Goal: Check status

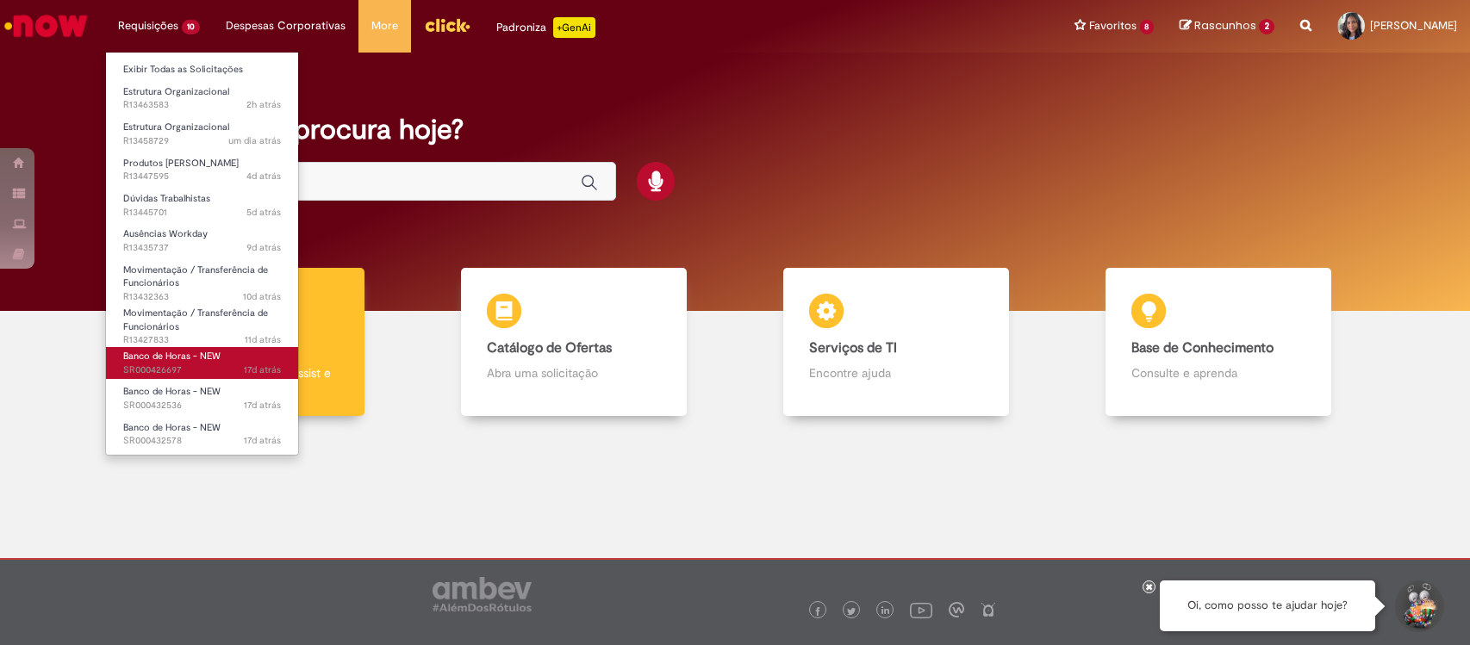
click at [194, 351] on span "Banco de Horas - NEW" at bounding box center [171, 356] width 97 height 13
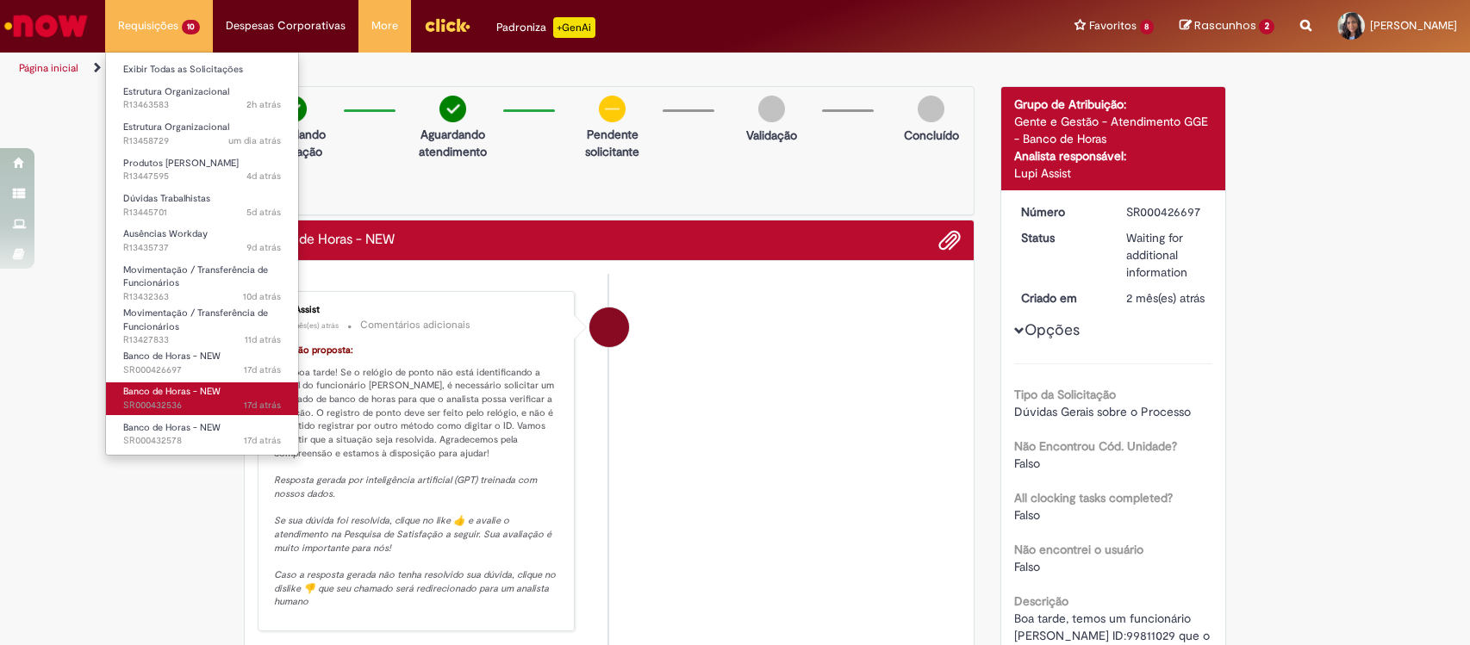
click at [161, 384] on link "Banco de Horas - NEW 17d atrás 17 dias atrás SR000432536" at bounding box center [202, 398] width 192 height 32
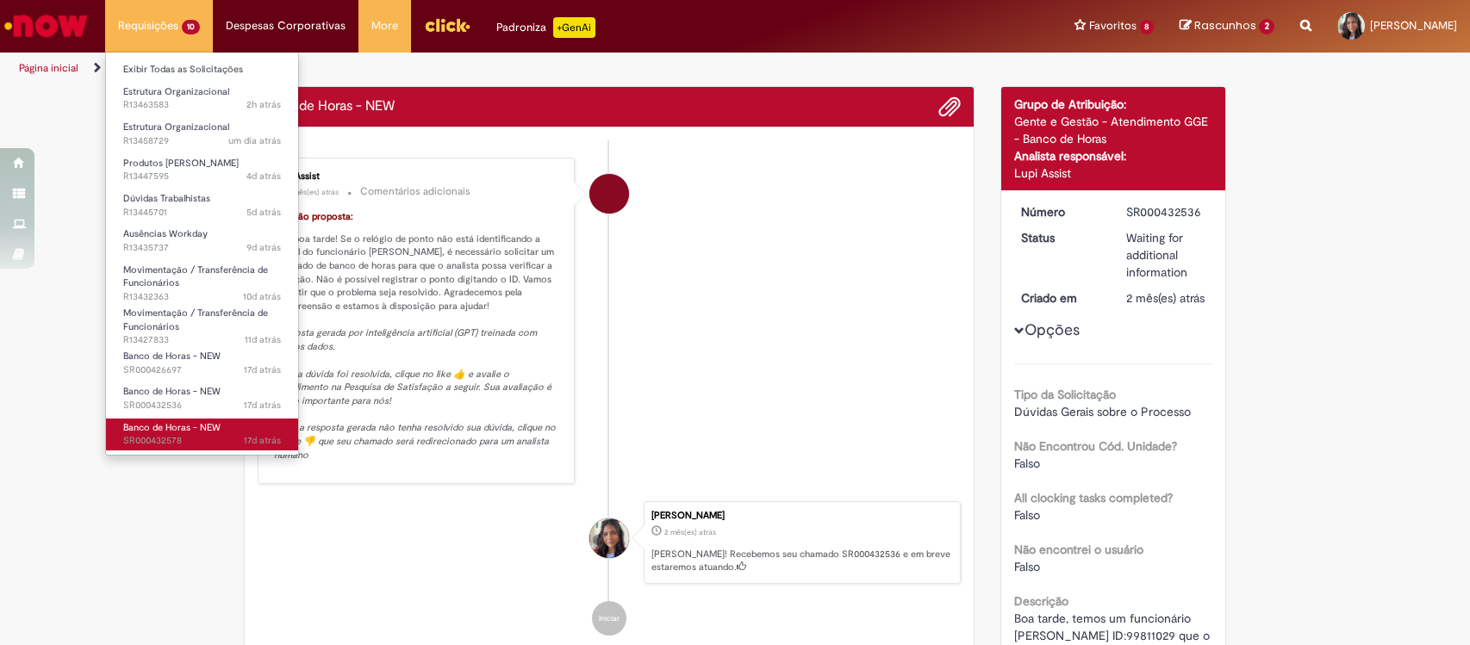
click at [172, 421] on span "Banco de Horas - NEW" at bounding box center [171, 427] width 97 height 13
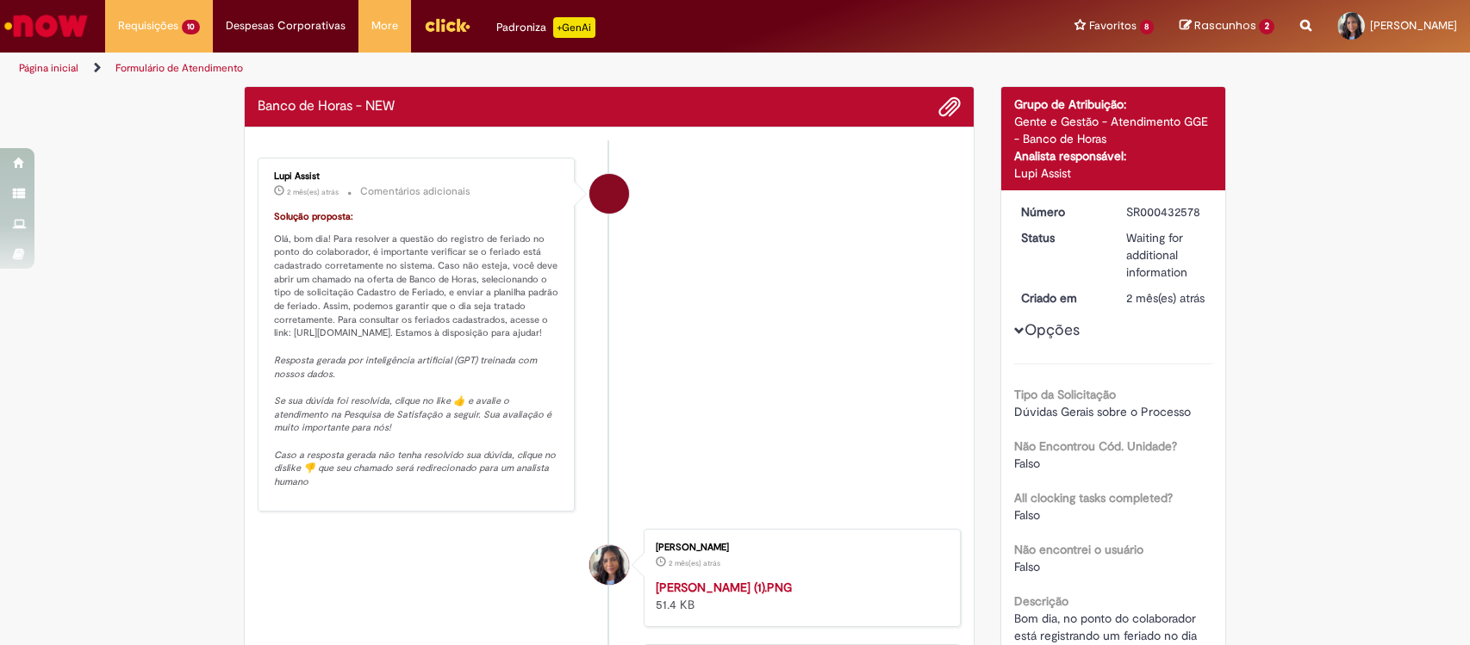
click at [673, 395] on li "Lupi Assist 2 mês(es) atrás 2 meses atrás Comentários adicionais Solução propos…" at bounding box center [609, 335] width 703 height 354
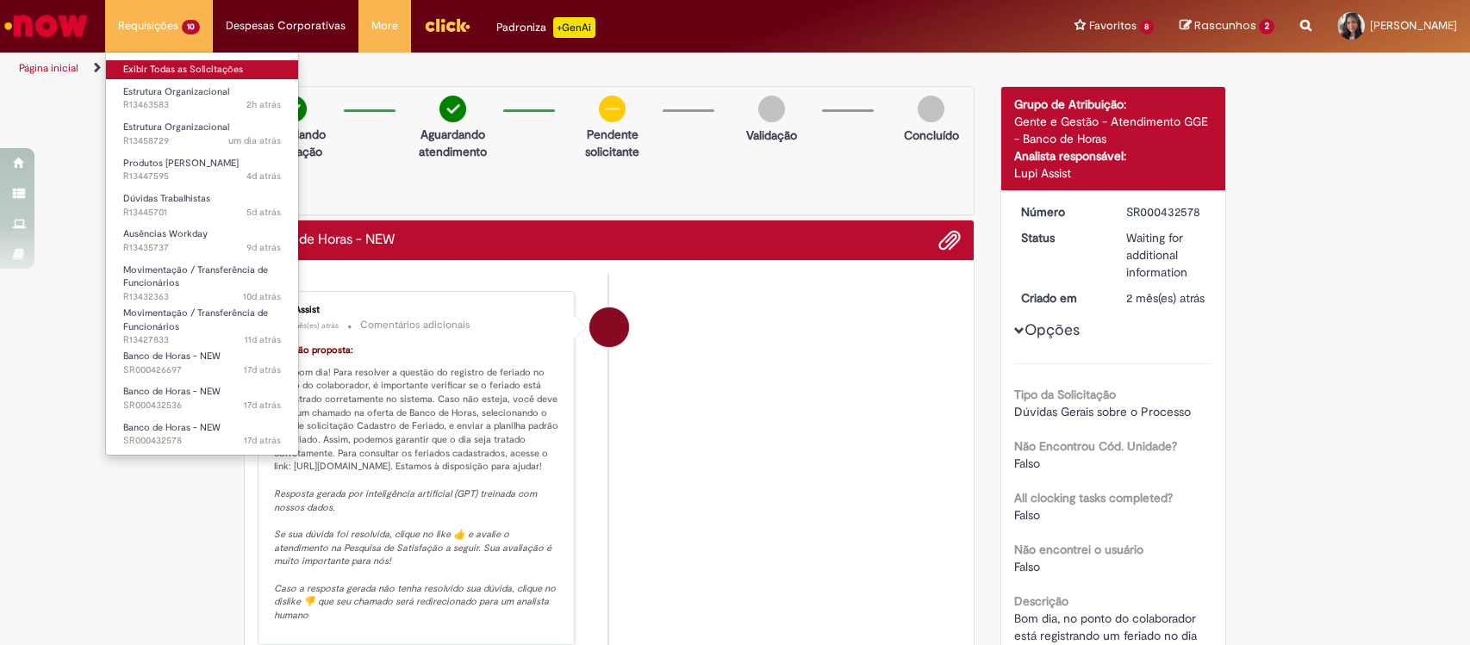
click at [168, 61] on link "Exibir Todas as Solicitações" at bounding box center [202, 69] width 192 height 19
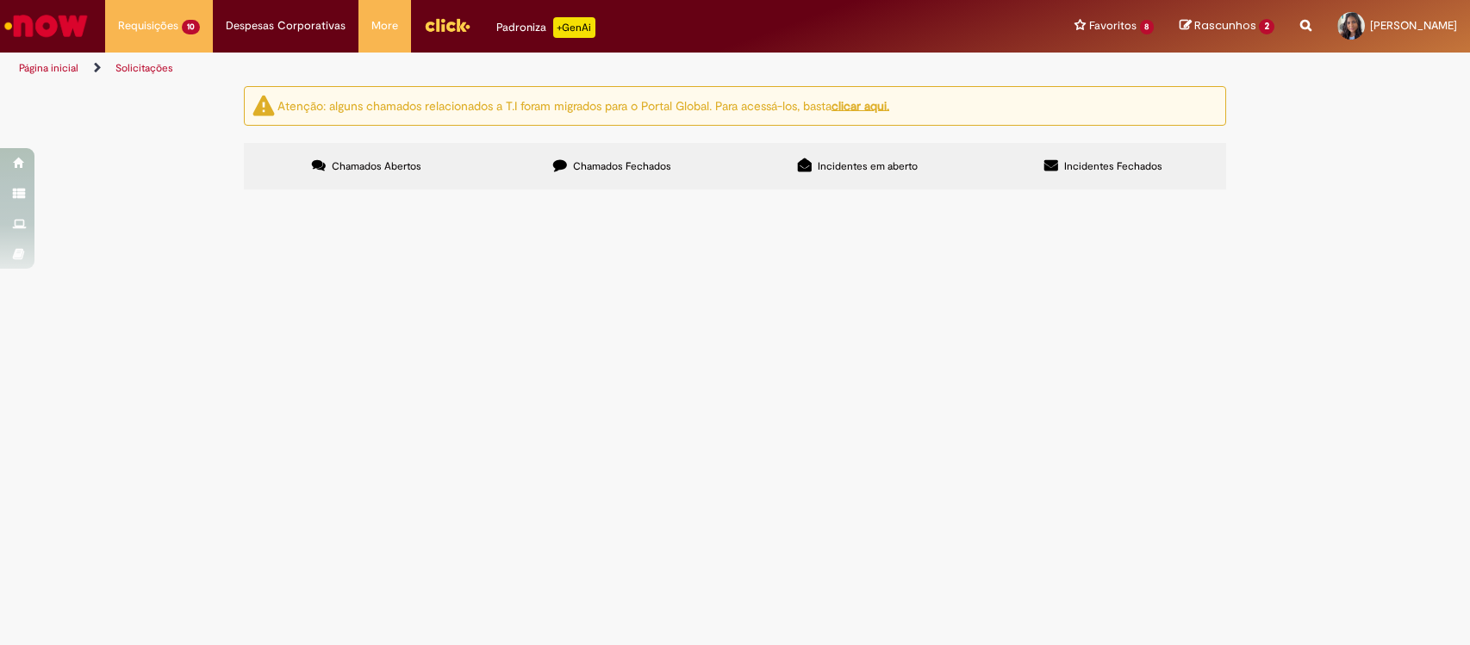
click at [596, 170] on span "Chamados Fechados" at bounding box center [622, 166] width 98 height 14
click at [416, 150] on label "Chamados Abertos" at bounding box center [367, 166] width 246 height 47
